Goal: Information Seeking & Learning: Learn about a topic

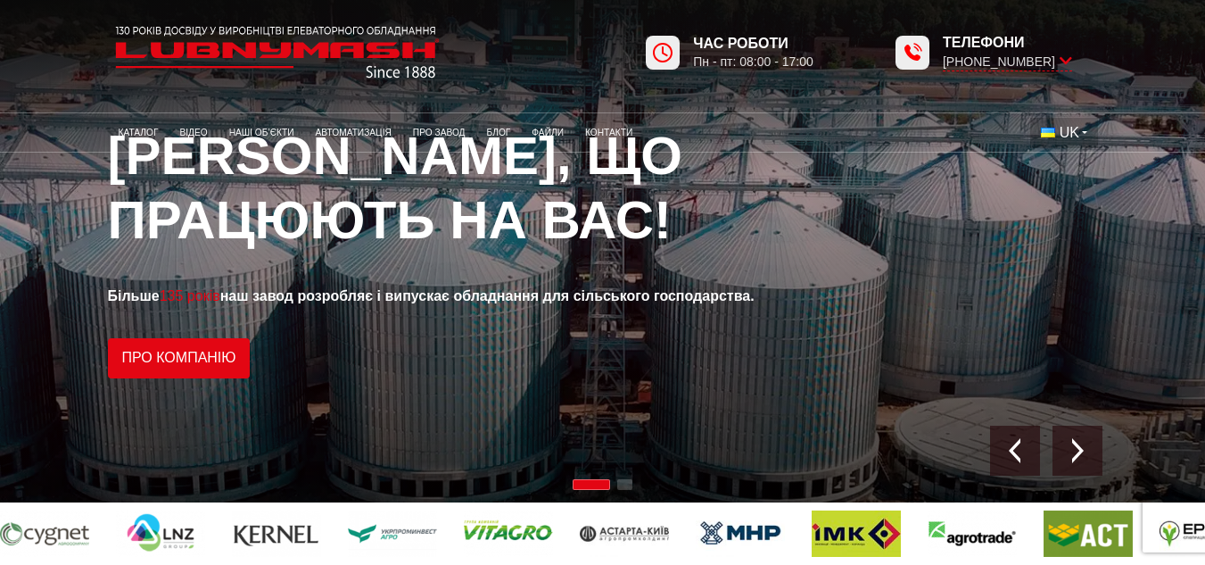
click at [1083, 135] on button "UK" at bounding box center [1064, 133] width 68 height 30
click at [1064, 188] on span "EN" at bounding box center [1073, 194] width 20 height 15
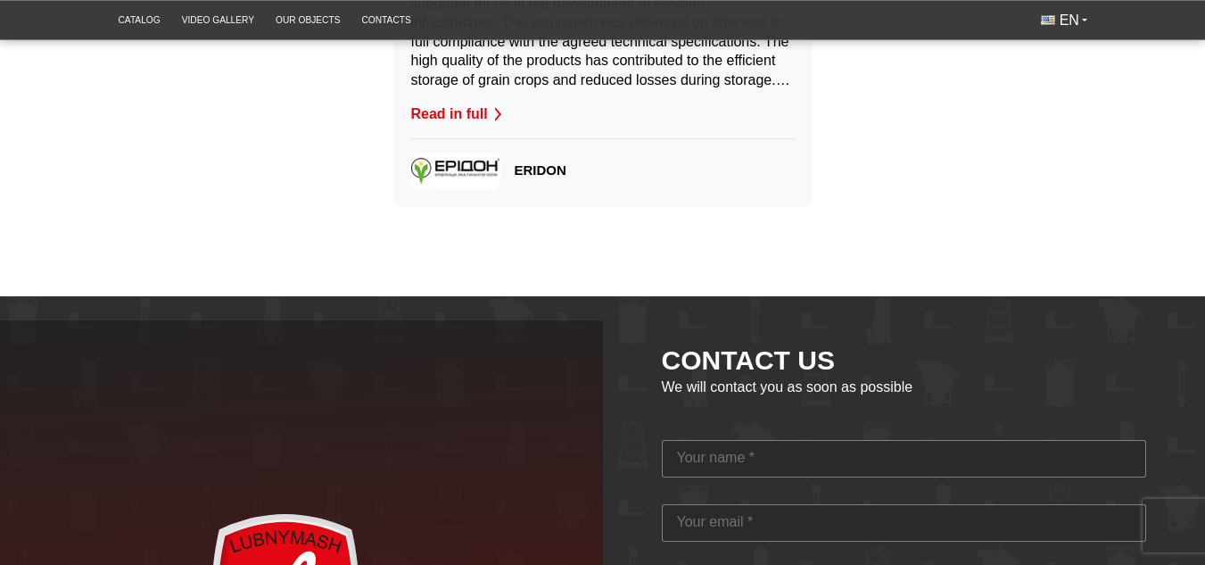
scroll to position [4192, 0]
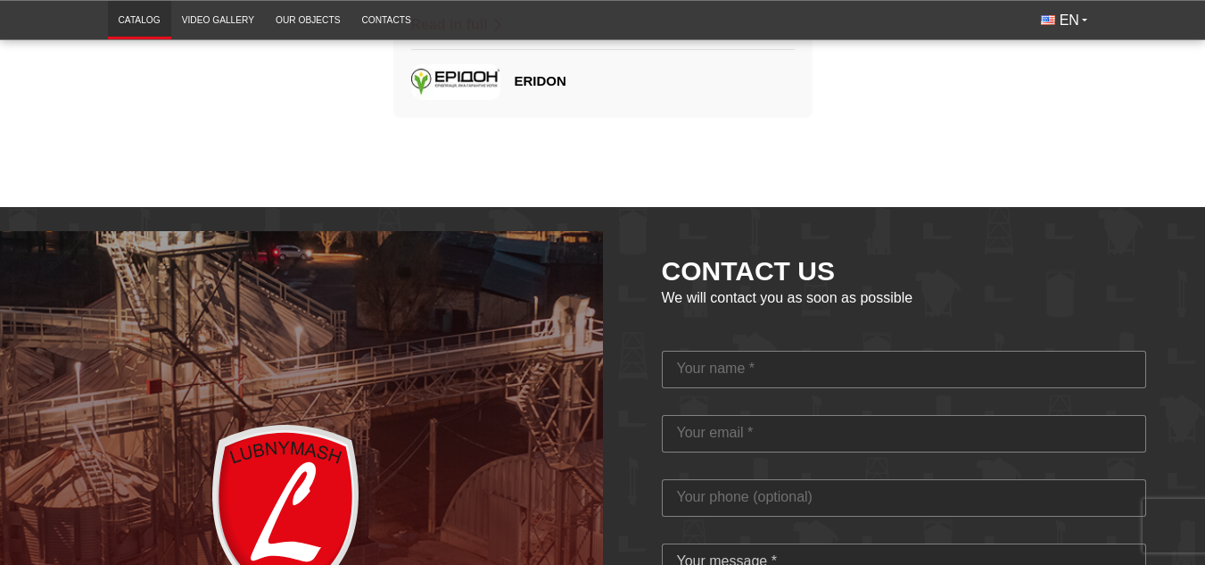
click at [157, 22] on link "Catalog" at bounding box center [139, 19] width 63 height 29
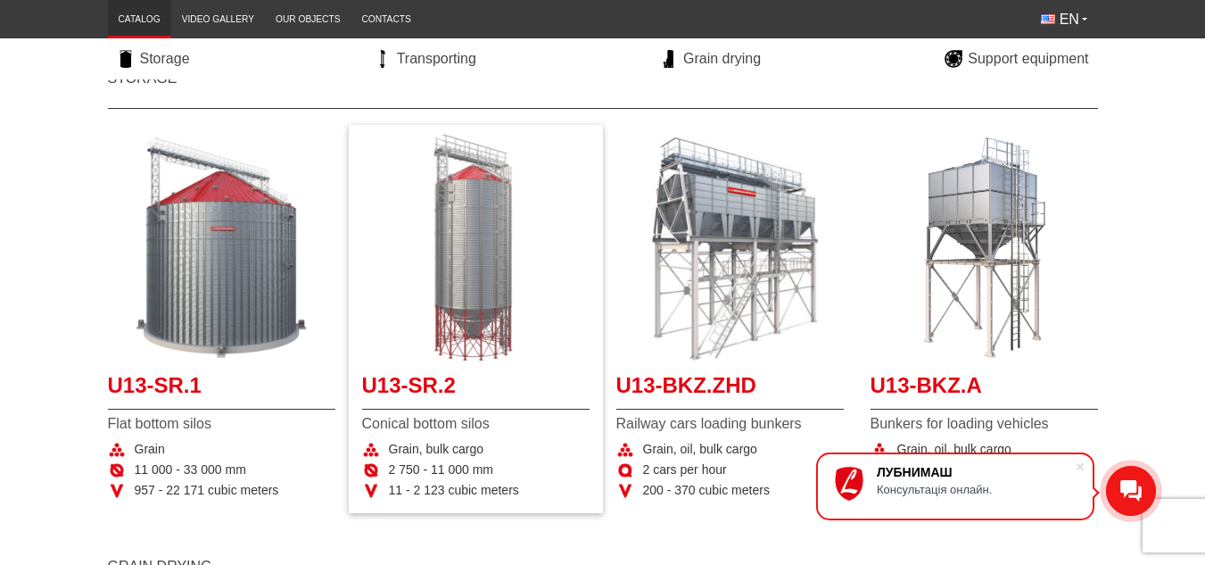
scroll to position [357, 0]
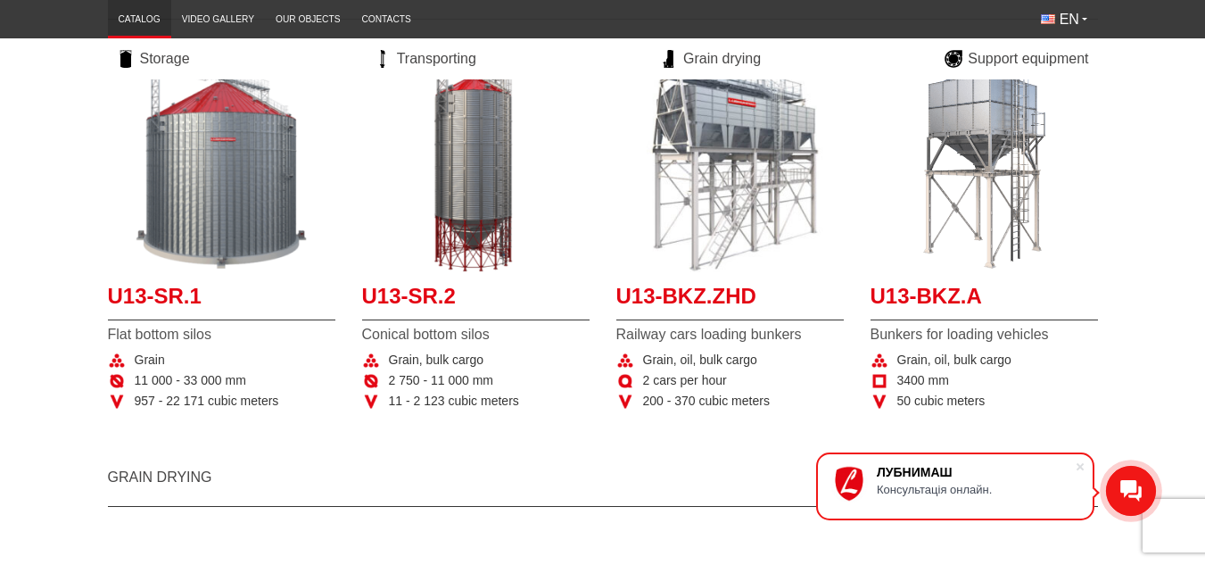
click at [260, 464] on h2 "Grain drying" at bounding box center [603, 474] width 990 height 66
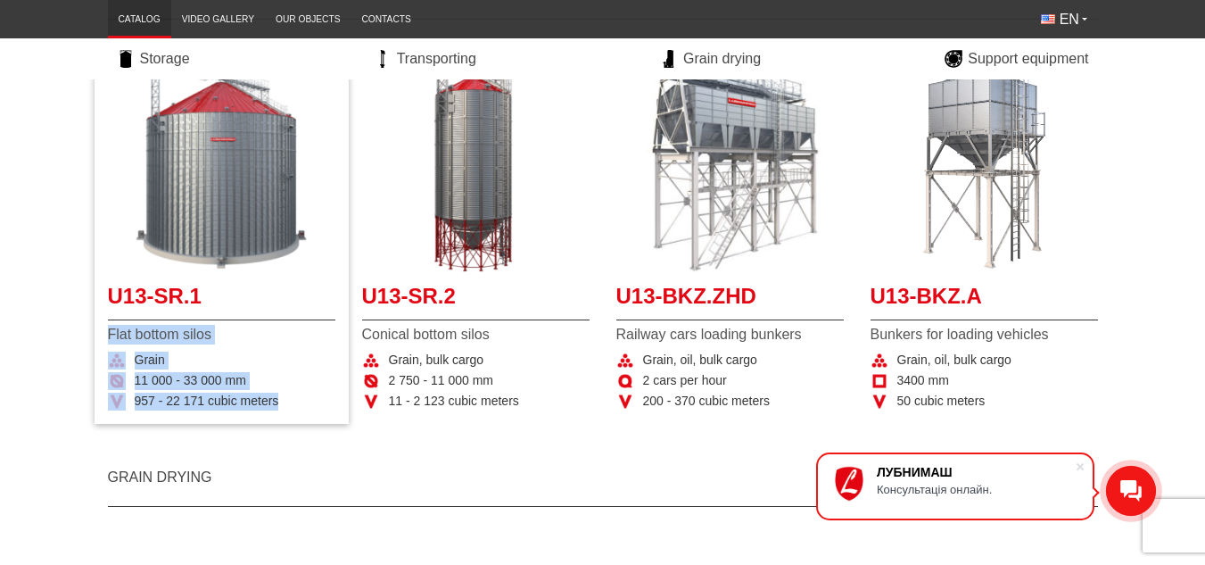
drag, startPoint x: 109, startPoint y: 334, endPoint x: 279, endPoint y: 399, distance: 182.4
click at [279, 399] on div "U13-SR.1 Flat bottom silos Grain 11 000 - 33 000 mm 957 - 22 171 cubic meters" at bounding box center [221, 345] width 227 height 129
copy div "Flat bottom silos Grain 11 000 - 33 000 mm 957 - 22 171 cubic meters"
click at [345, 473] on h2 "Grain drying" at bounding box center [603, 474] width 990 height 66
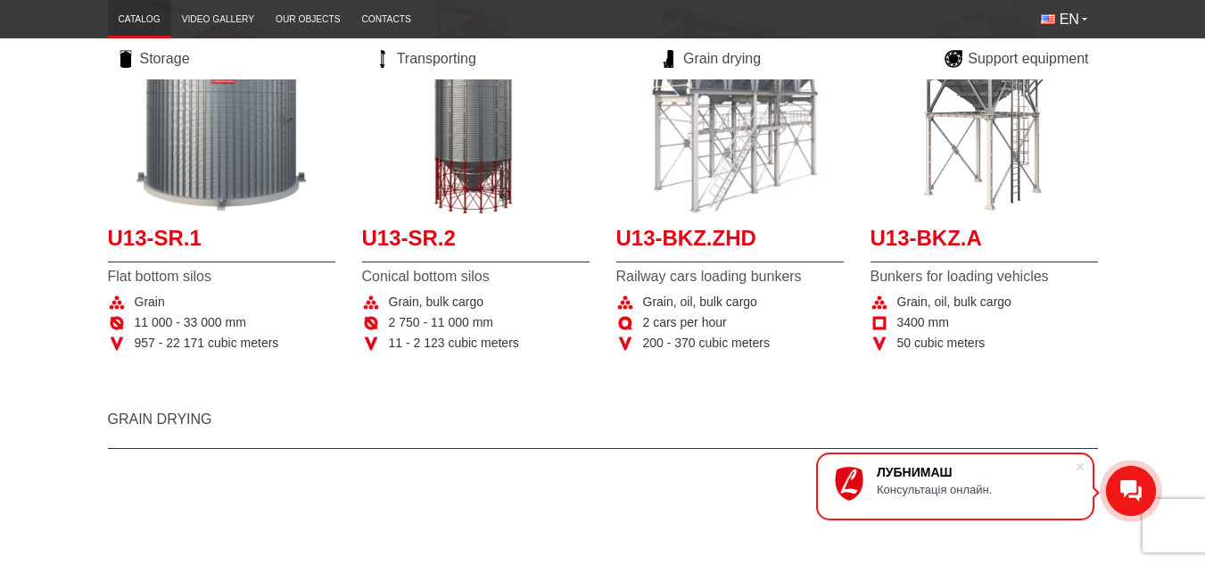
scroll to position [446, 0]
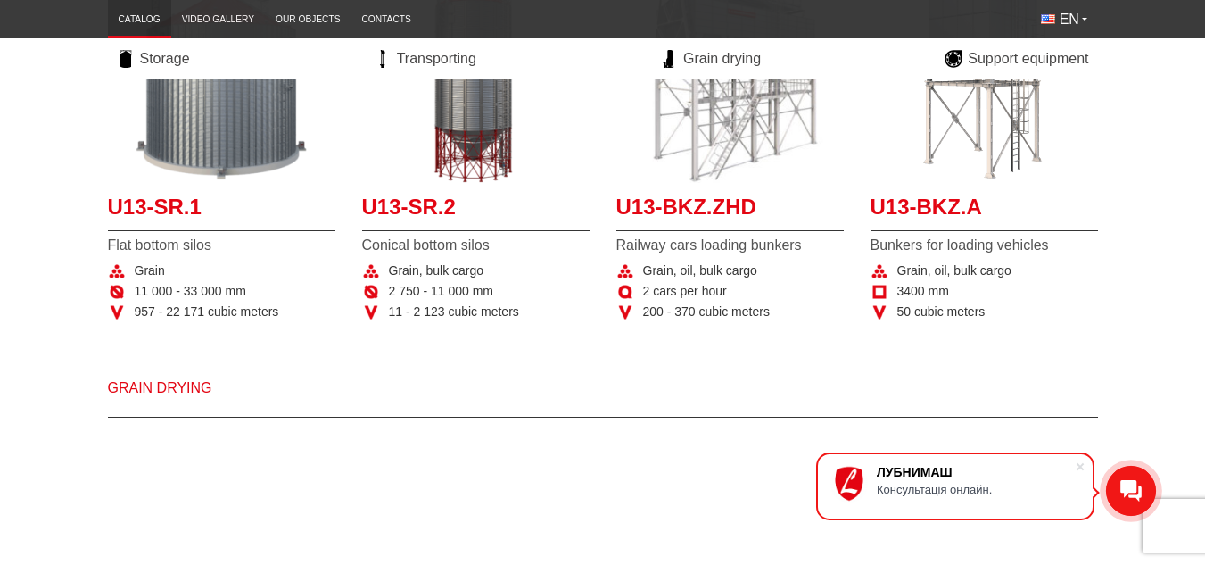
click at [175, 384] on link "Grain drying" at bounding box center [160, 387] width 104 height 15
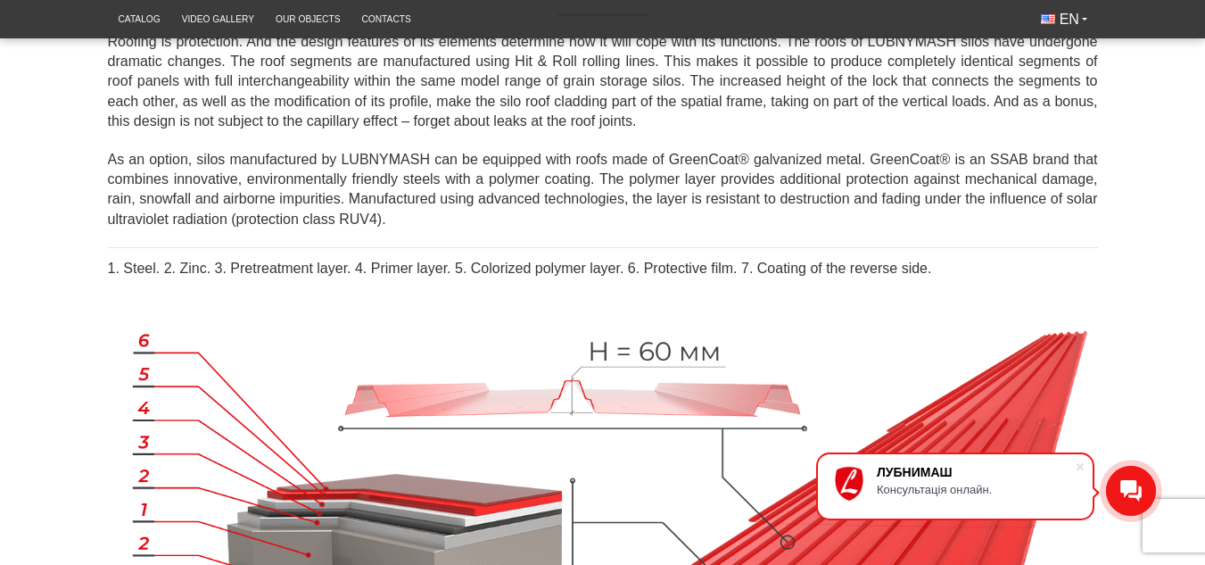
scroll to position [713, 0]
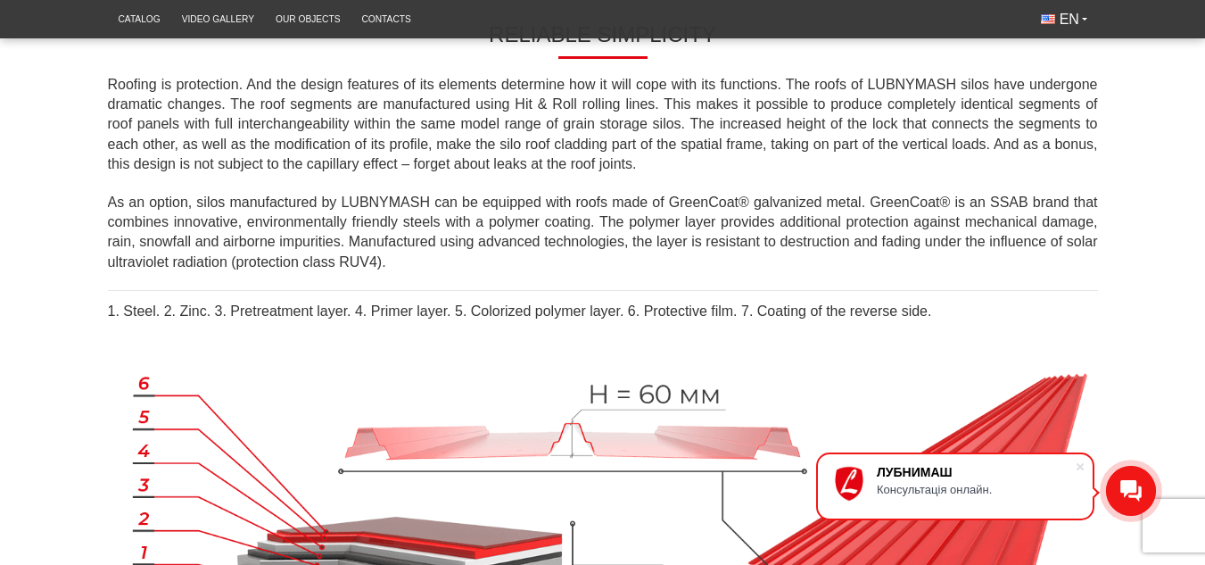
click at [1131, 491] on icon at bounding box center [1130, 490] width 21 height 21
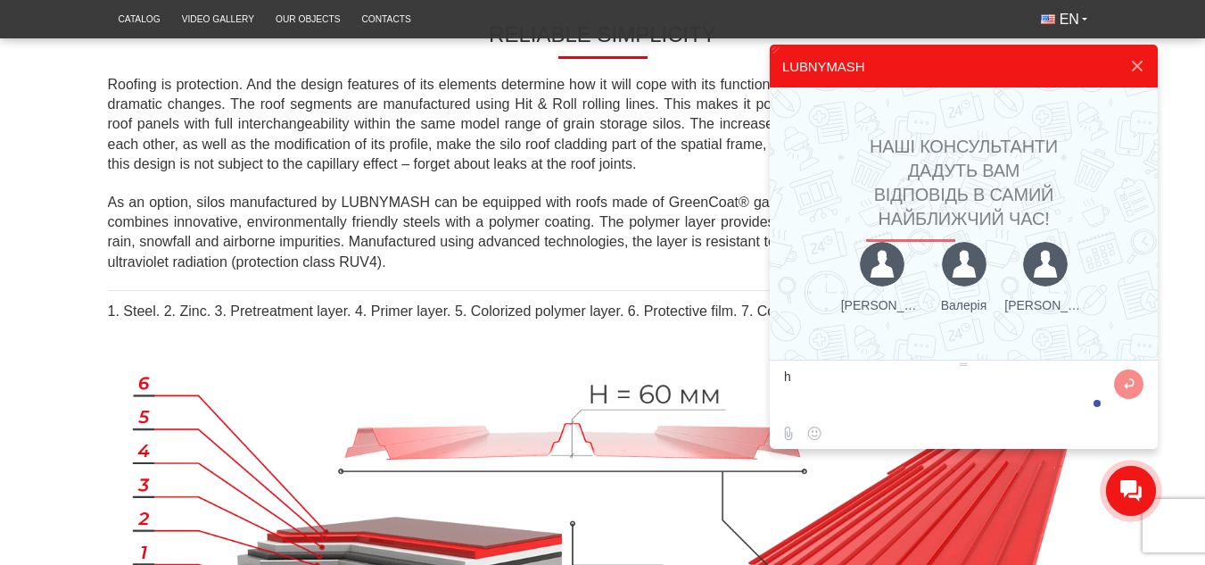
type textarea "hi"
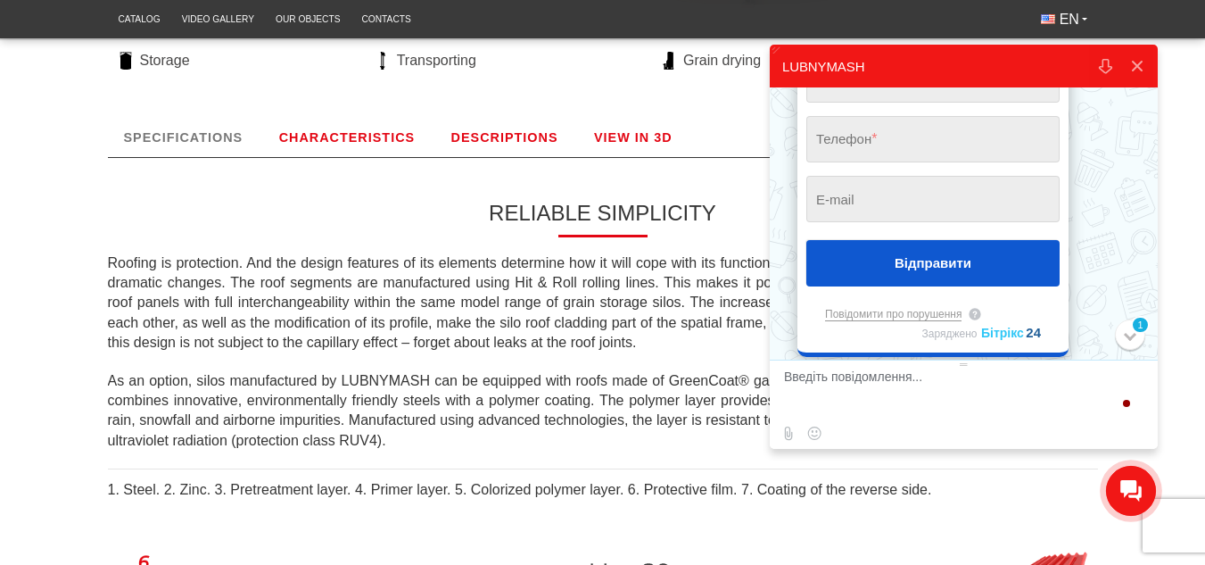
scroll to position [446, 0]
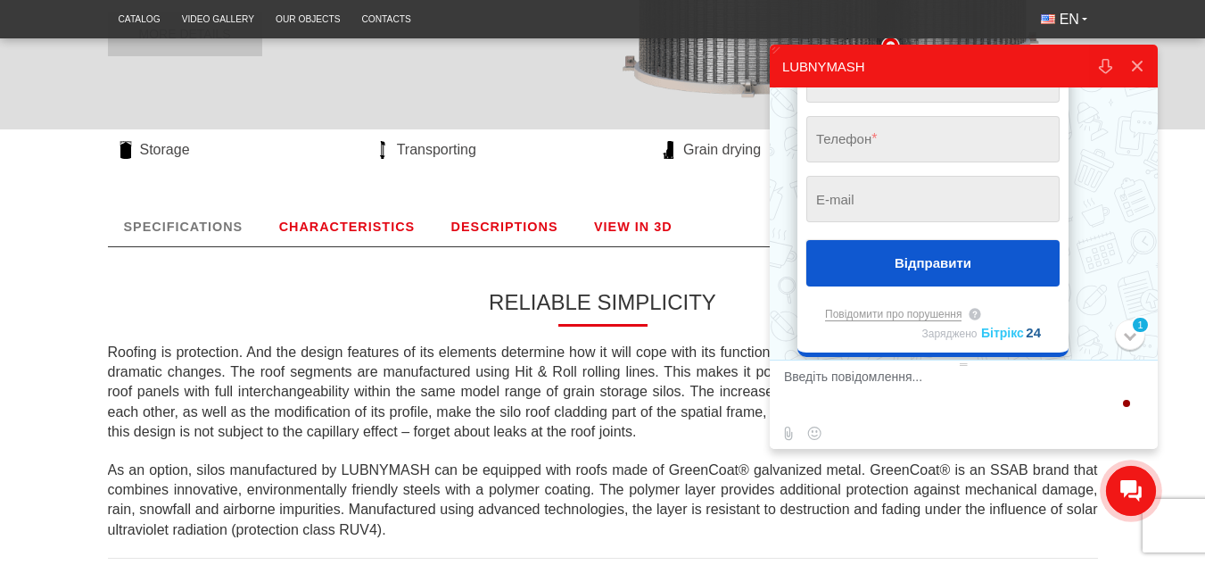
click at [491, 225] on link "DESCRIPTIONS" at bounding box center [504, 226] width 139 height 39
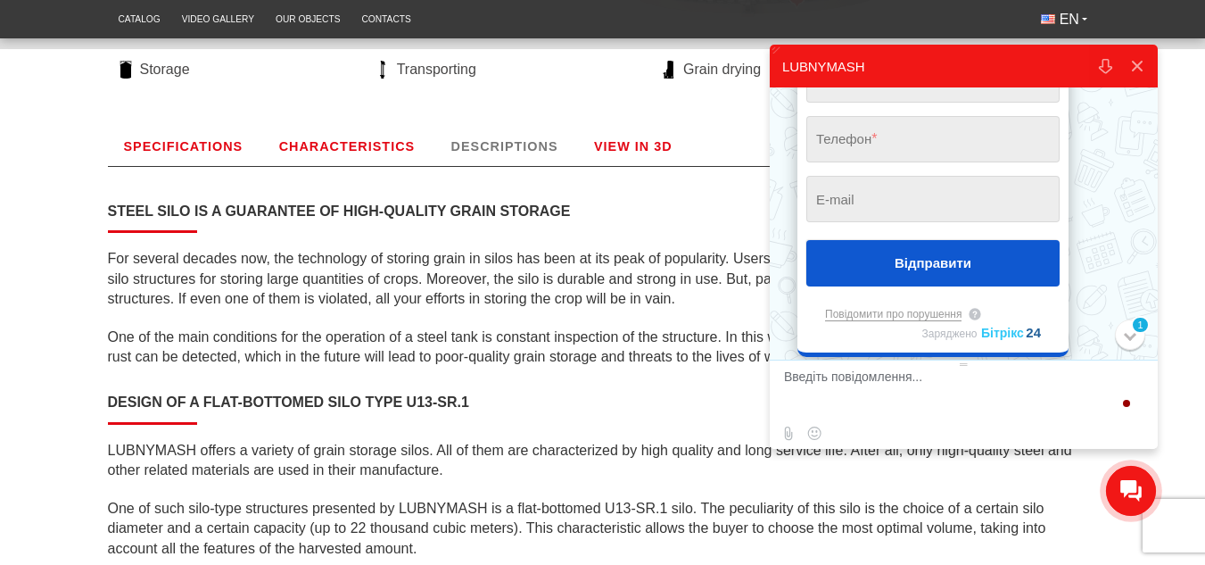
scroll to position [501, 0]
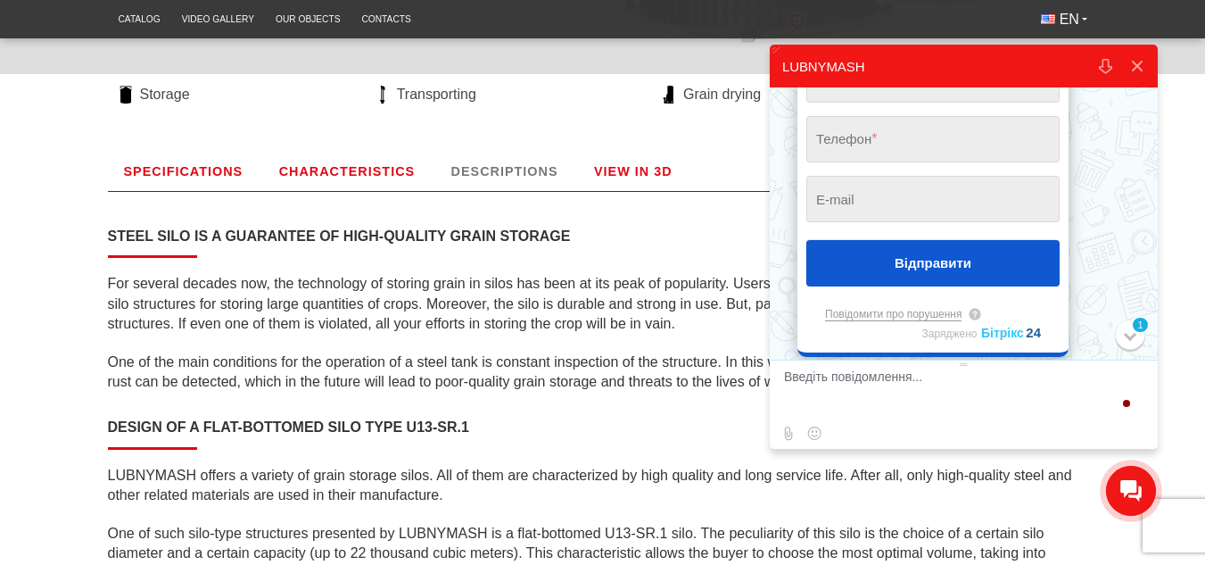
click at [367, 177] on link "CHARACTERISTICS" at bounding box center [347, 171] width 169 height 39
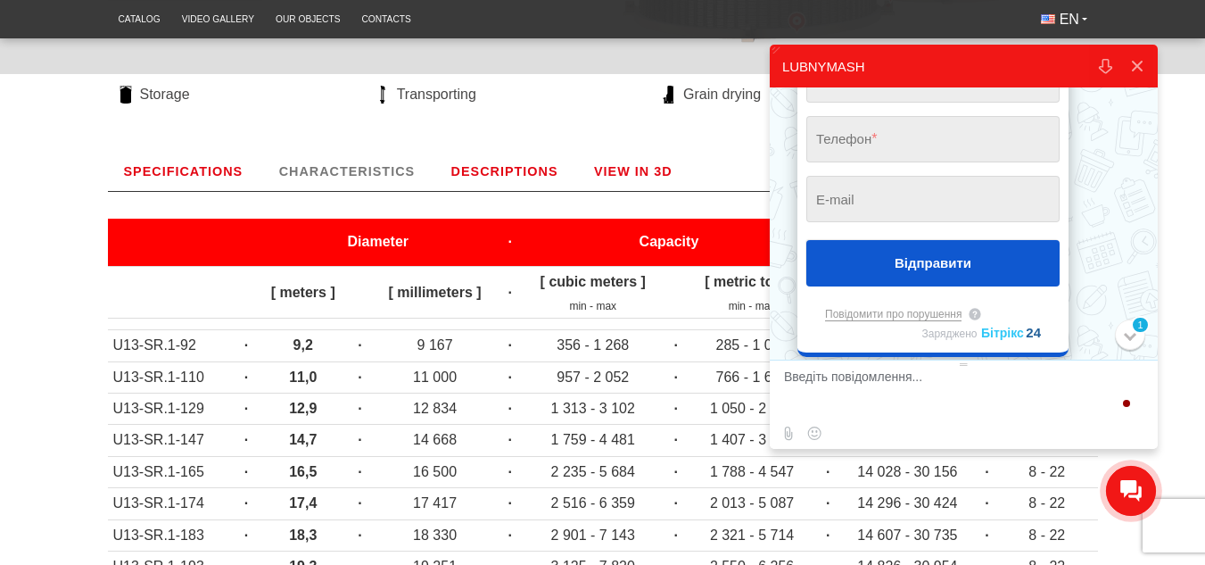
scroll to position [590, 0]
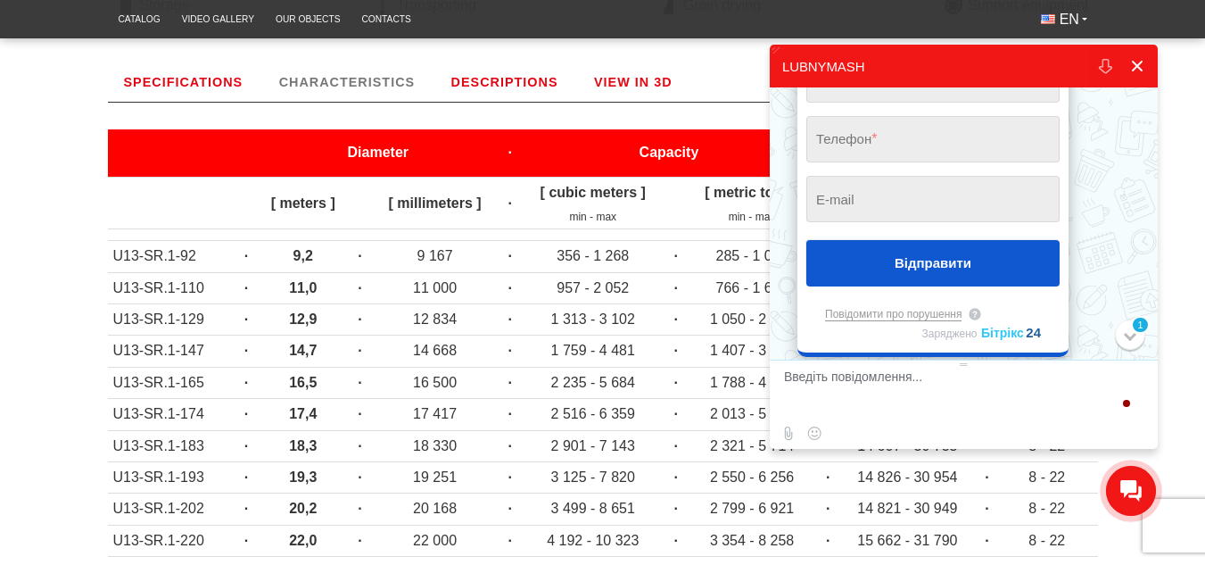
click at [1133, 60] on button at bounding box center [1137, 66] width 32 height 43
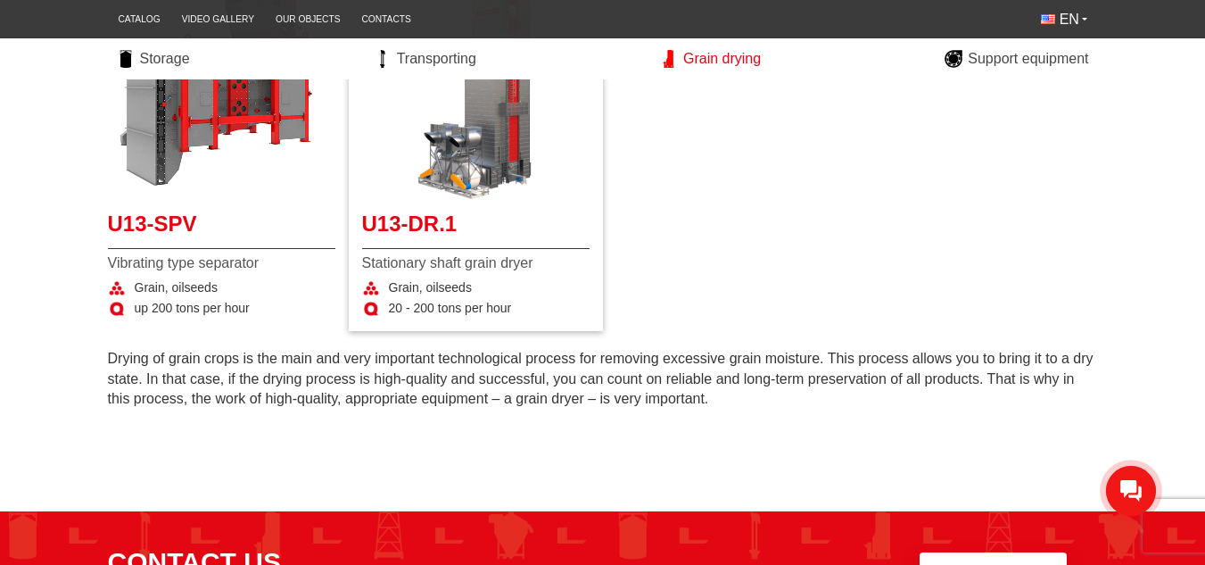
scroll to position [446, 0]
